Goal: Task Accomplishment & Management: Use online tool/utility

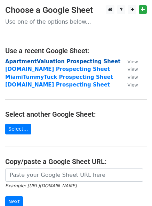
click at [19, 60] on strong "ApartmentValuation Prospecting Sheet" at bounding box center [62, 61] width 115 height 6
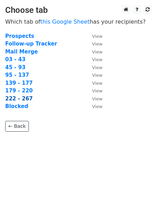
click at [22, 99] on strong "222 - 267" at bounding box center [18, 98] width 27 height 6
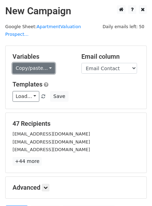
click at [28, 63] on link "Copy/paste..." at bounding box center [33, 68] width 42 height 11
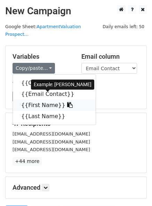
drag, startPoint x: 46, startPoint y: 97, endPoint x: 3, endPoint y: 97, distance: 43.0
click at [45, 100] on link "{{First Name}}" at bounding box center [54, 105] width 83 height 11
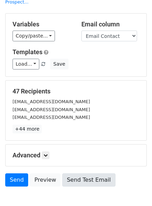
scroll to position [64, 0]
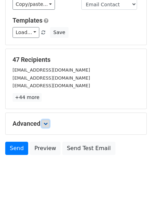
click at [48, 120] on link at bounding box center [46, 124] width 8 height 8
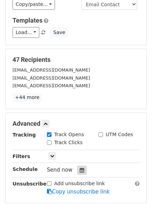
click at [81, 166] on div at bounding box center [81, 170] width 9 height 9
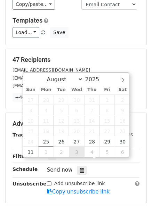
type input "[DATE] 12:00"
select select "8"
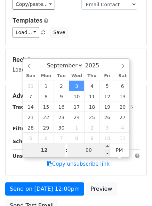
type input "2"
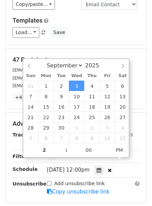
type input "[DATE] 14:00"
click at [94, 40] on form "Variables Copy/paste... {{Company Name}} {{Email Contact}} {{First Name}} {{Las…" at bounding box center [75, 113] width 141 height 262
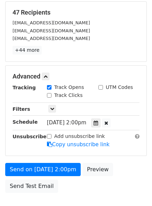
scroll to position [149, 0]
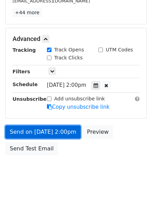
click at [25, 125] on link "Send on [DATE] 2:00pm" at bounding box center [42, 131] width 75 height 13
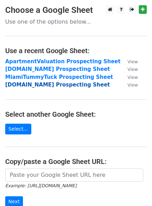
click at [22, 85] on strong "[DOMAIN_NAME] Prospecting Sheet" at bounding box center [57, 85] width 104 height 6
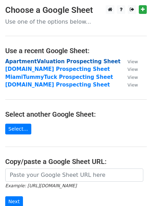
click at [30, 62] on strong "ApartmentValuation Prospecting Sheet" at bounding box center [62, 61] width 115 height 6
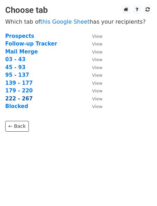
click at [23, 101] on strong "222 - 267" at bounding box center [18, 98] width 27 height 6
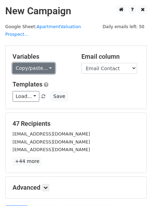
click at [32, 63] on link "Copy/paste..." at bounding box center [33, 68] width 42 height 11
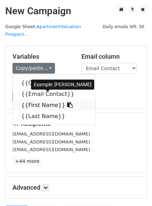
click at [40, 100] on link "{{First Name}}" at bounding box center [54, 105] width 83 height 11
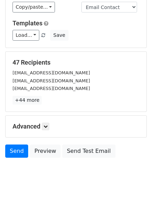
scroll to position [64, 0]
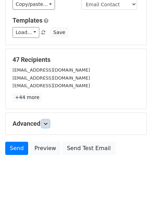
click at [47, 120] on link at bounding box center [46, 124] width 8 height 8
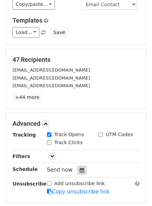
click at [79, 168] on icon at bounding box center [81, 170] width 5 height 5
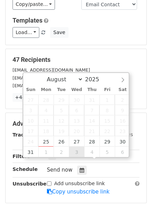
type input "[DATE] 12:00"
select select "8"
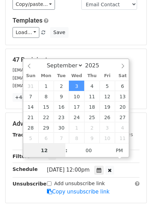
scroll to position [0, 0]
type input "2"
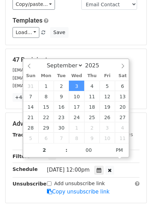
type input "[DATE] 14:00"
click at [103, 39] on form "Variables Copy/paste... {{Company Name}} {{Email Contact}} {{First Name}} {{Las…" at bounding box center [75, 113] width 141 height 262
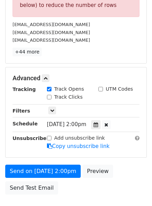
scroll to position [272, 0]
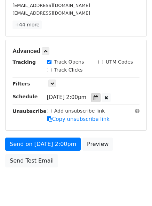
click at [98, 93] on div at bounding box center [95, 97] width 9 height 9
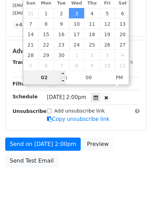
click at [48, 77] on input "02" at bounding box center [44, 77] width 42 height 14
type input "1"
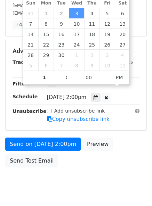
type input "[DATE] 13:00"
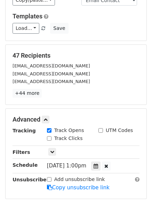
scroll to position [69, 0]
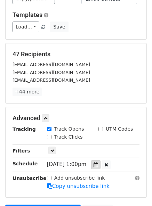
click at [98, 160] on div at bounding box center [95, 164] width 9 height 9
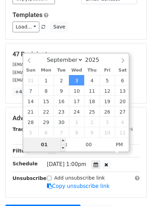
click at [50, 148] on input "01" at bounding box center [44, 144] width 42 height 14
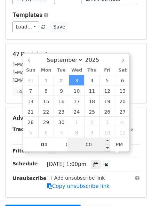
click at [85, 144] on input "00" at bounding box center [88, 144] width 42 height 14
type input "59"
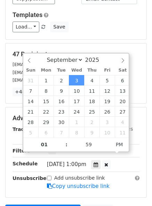
type input "[DATE] 13:59"
click at [118, 22] on div "Load... No templates saved Save" at bounding box center [75, 27] width 137 height 11
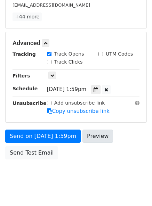
scroll to position [149, 0]
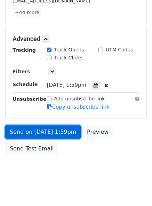
click at [50, 125] on link "Send on [DATE] 1:59pm" at bounding box center [42, 131] width 75 height 13
